Goal: Navigation & Orientation: Find specific page/section

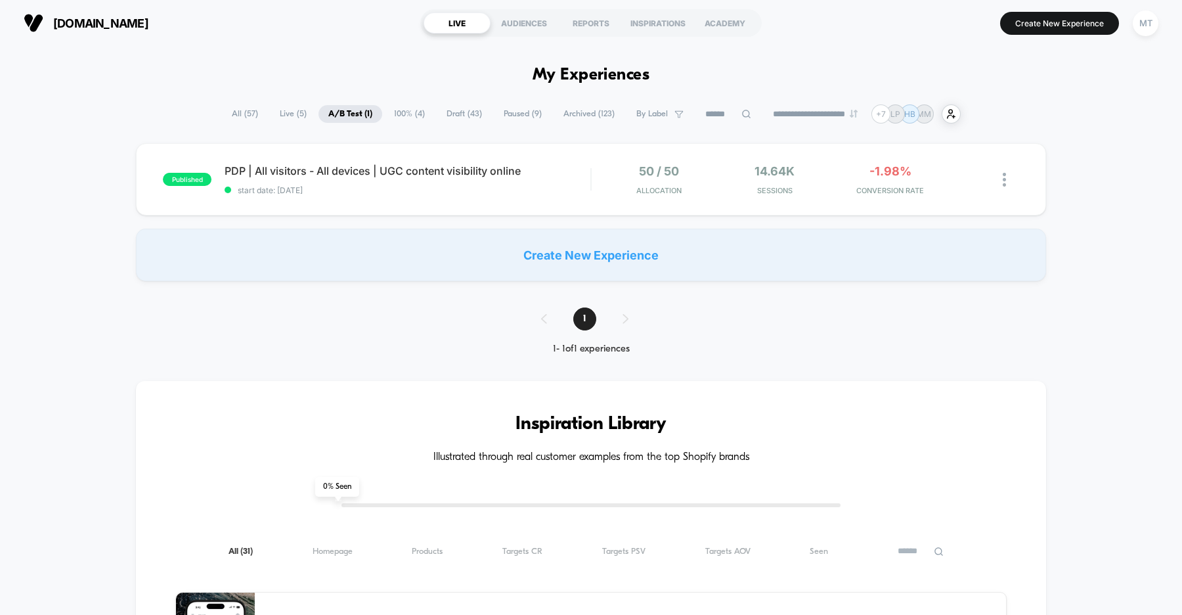
click at [445, 113] on span "Draft ( 43 )" at bounding box center [464, 114] width 55 height 18
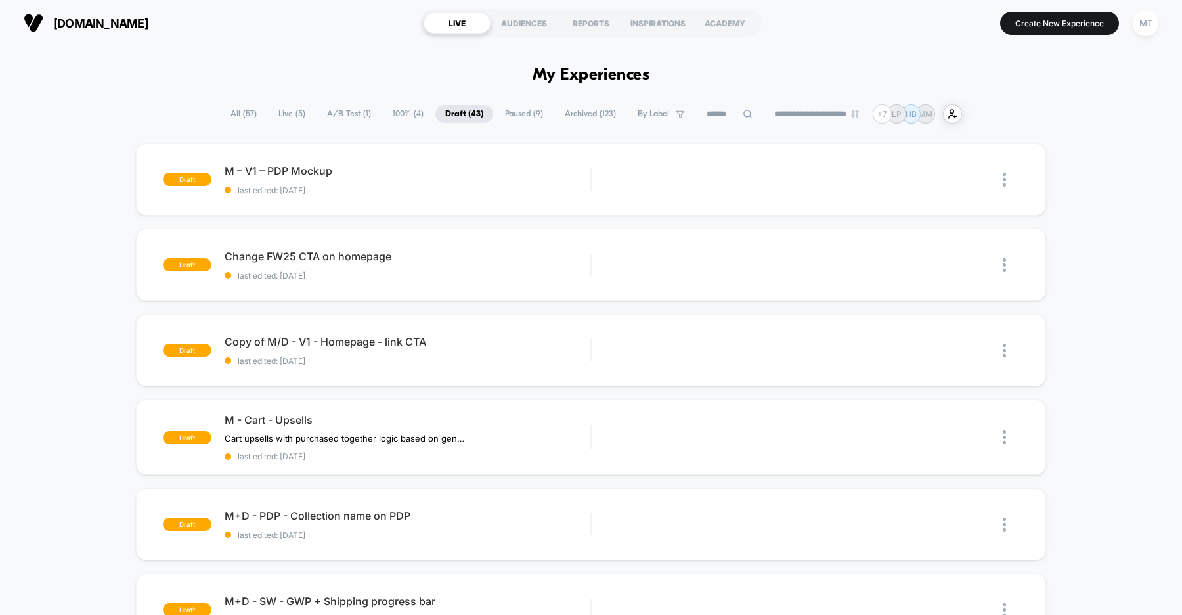
click at [336, 114] on span "A/B Test ( 1 )" at bounding box center [349, 114] width 64 height 18
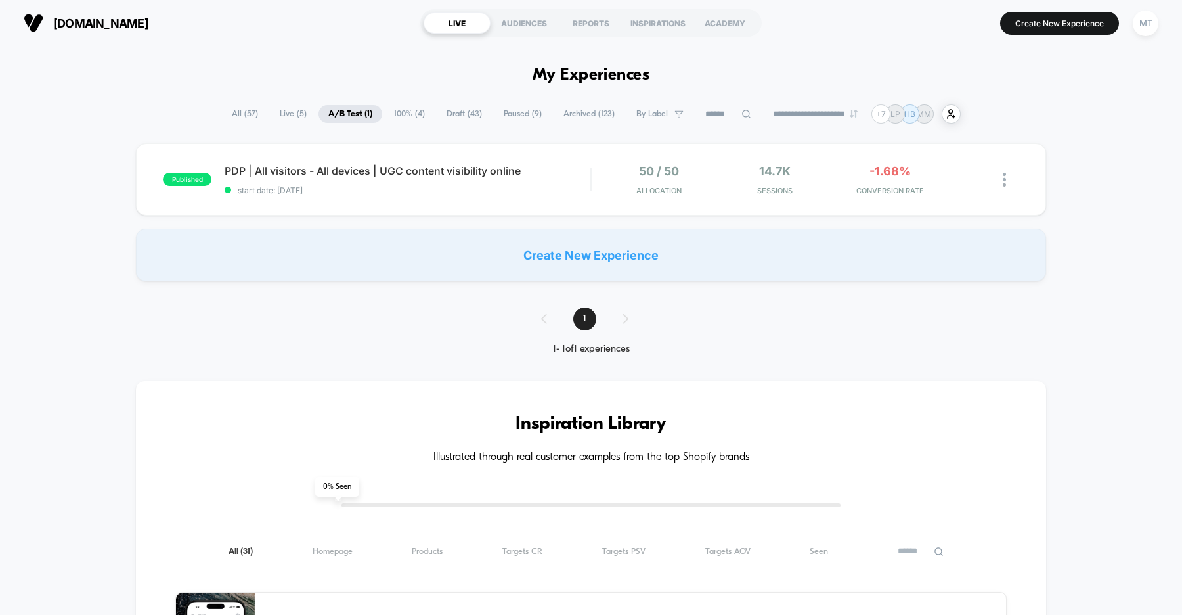
click at [452, 115] on span "Draft ( 43 )" at bounding box center [464, 114] width 55 height 18
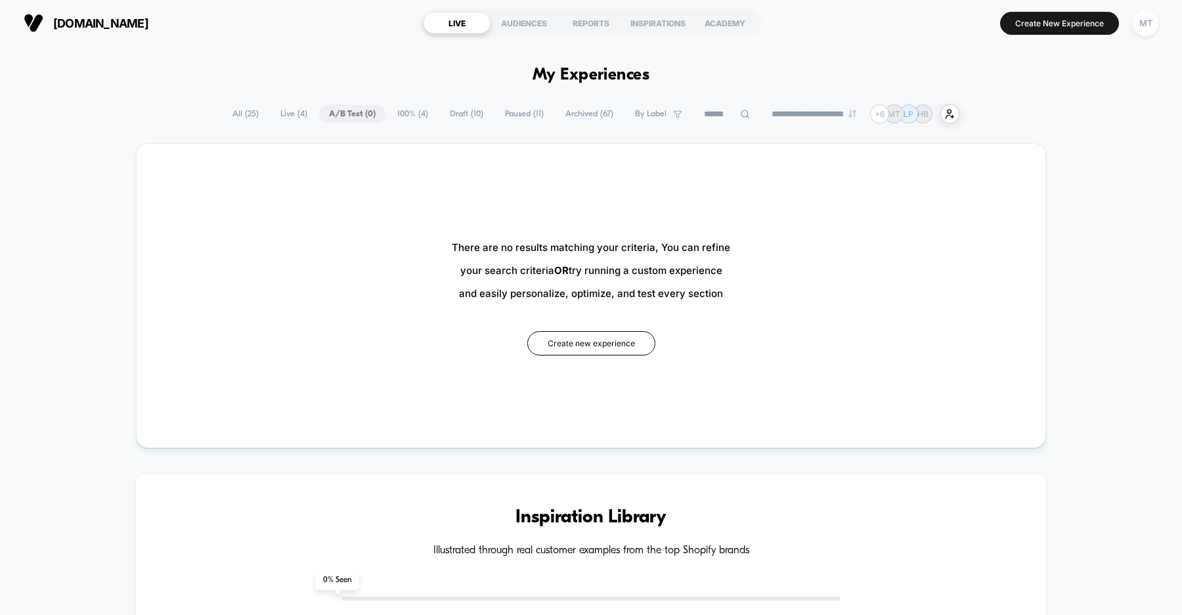
click at [440, 115] on span "Draft ( 10 )" at bounding box center [466, 114] width 53 height 18
